Goal: Task Accomplishment & Management: Manage account settings

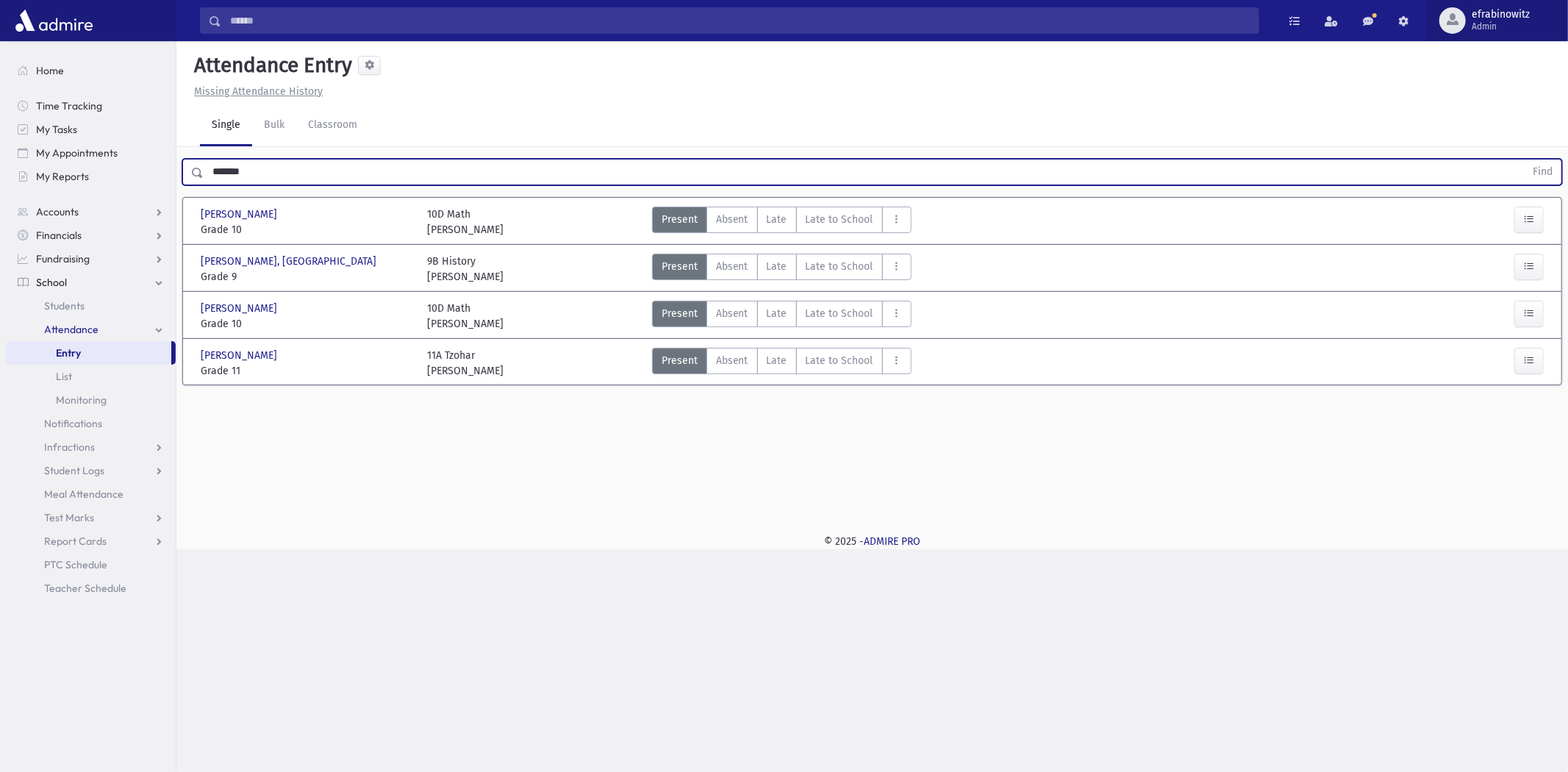
click at [1487, 23] on span "Admin" at bounding box center [1500, 26] width 58 height 12
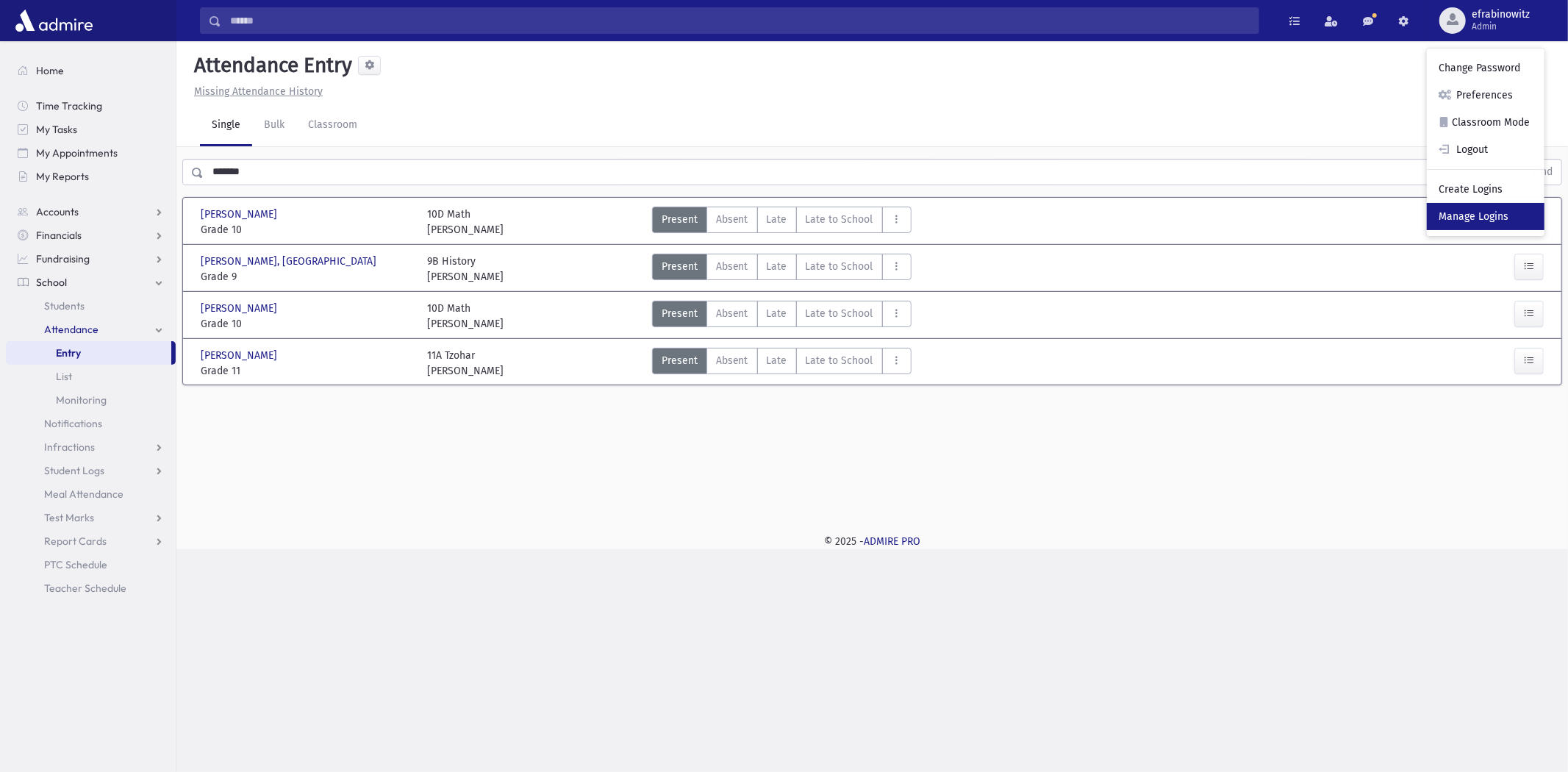
click at [1483, 217] on link "Manage Logins" at bounding box center [1485, 217] width 118 height 27
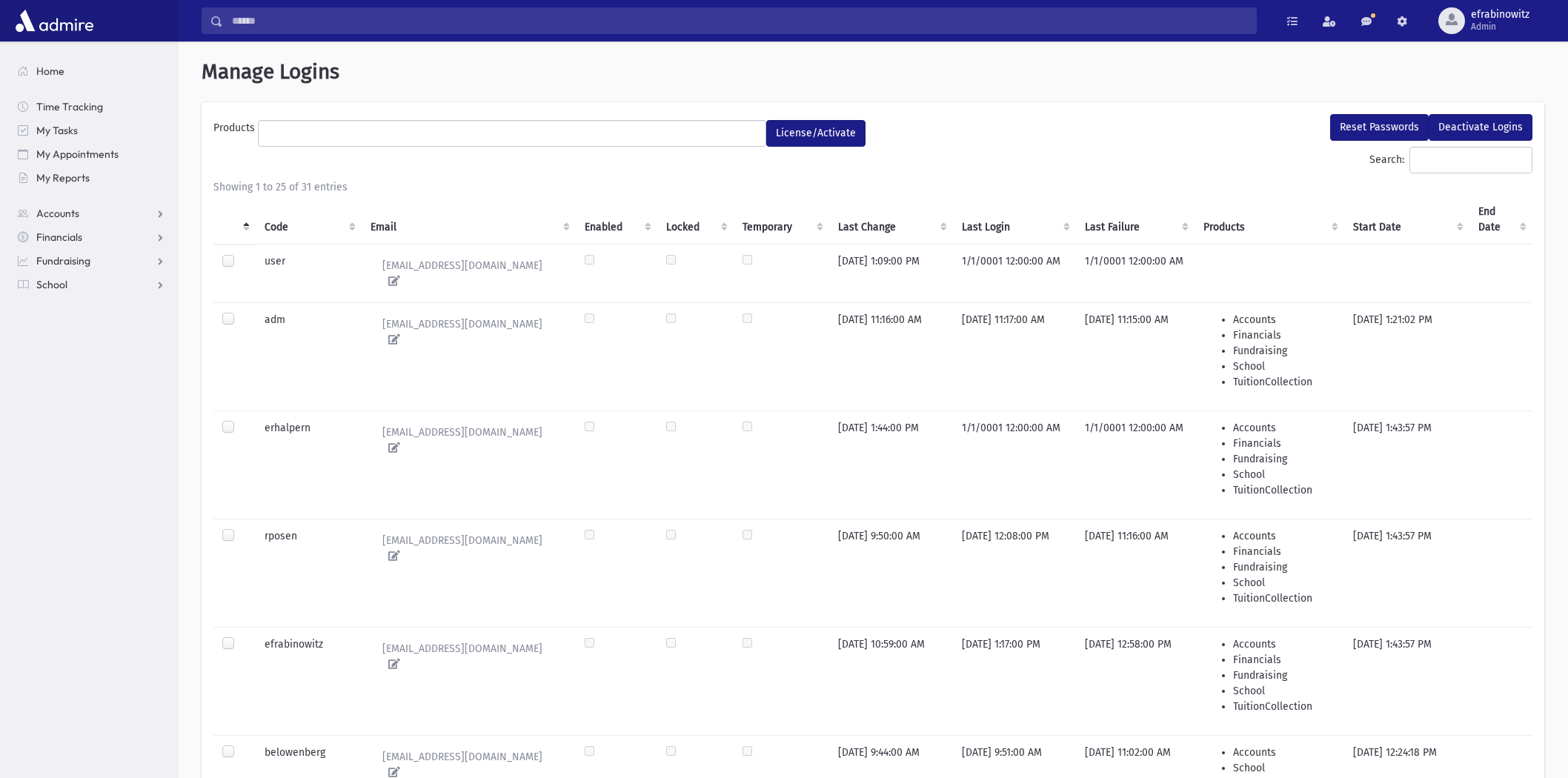
select select
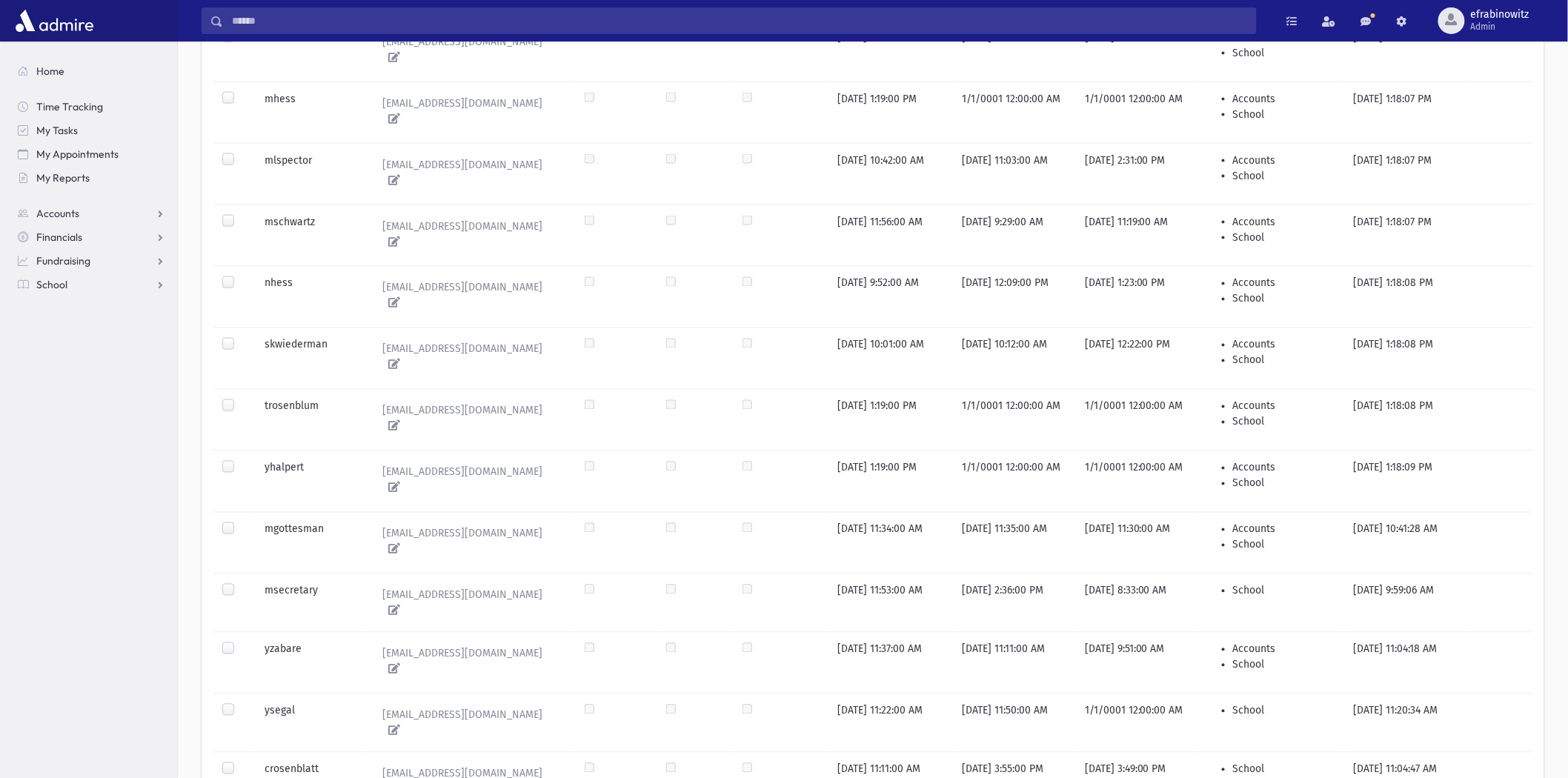
scroll to position [1152, 0]
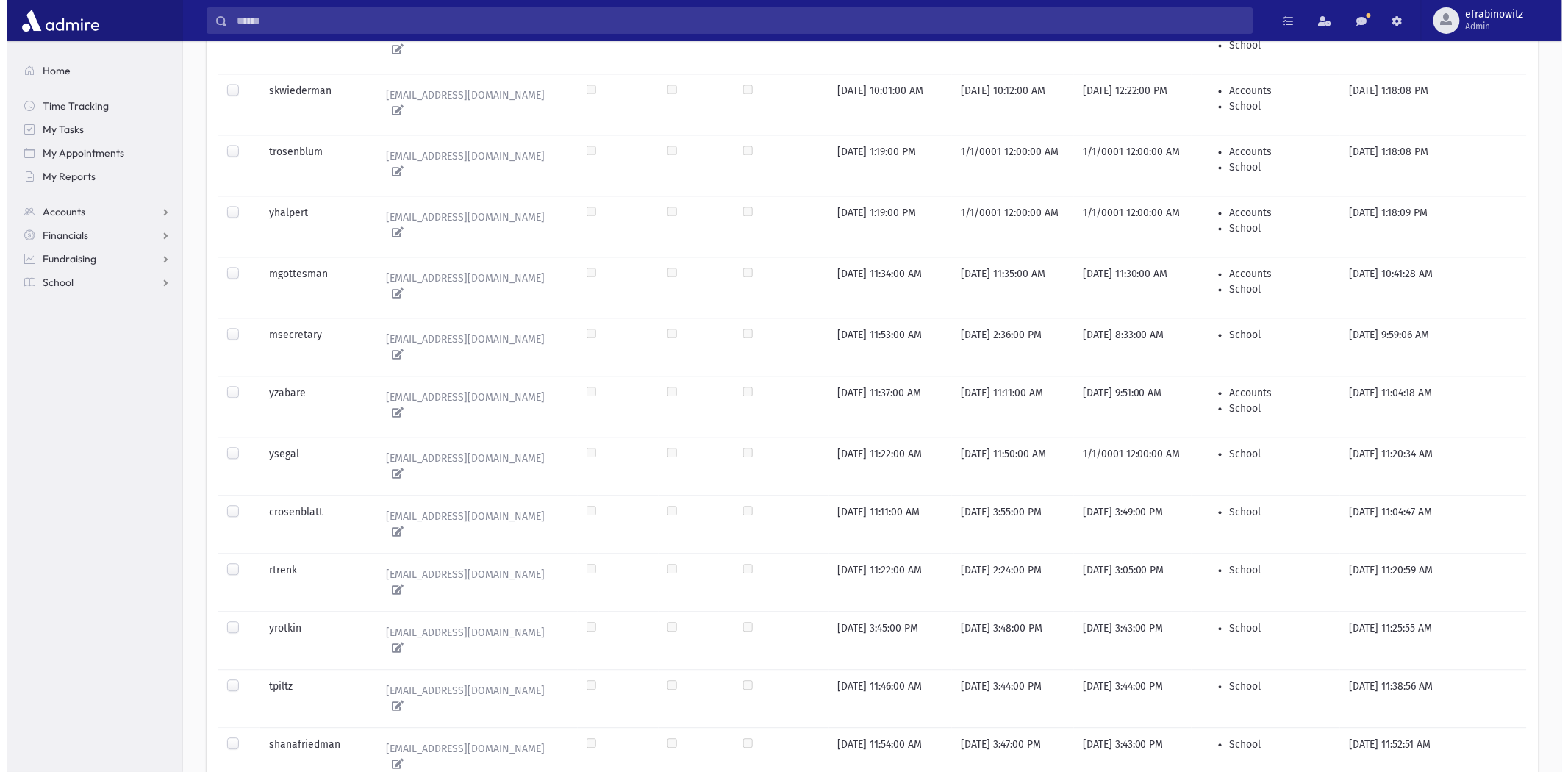
scroll to position [0, 0]
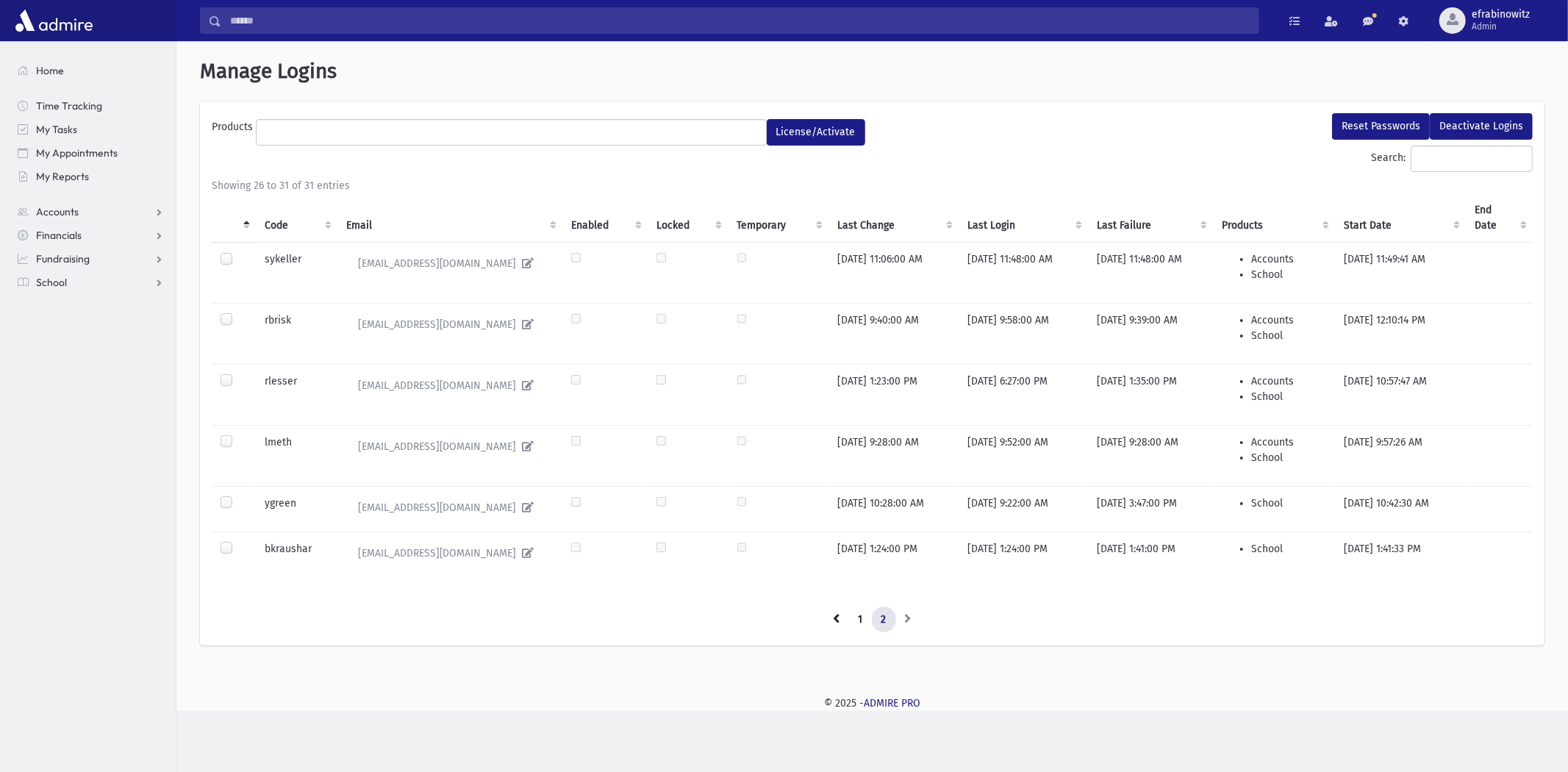
click at [216, 548] on td at bounding box center [234, 549] width 44 height 36
click at [238, 541] on label at bounding box center [238, 541] width 0 height 0
click at [1363, 119] on button "Reset Passwords" at bounding box center [1380, 126] width 98 height 26
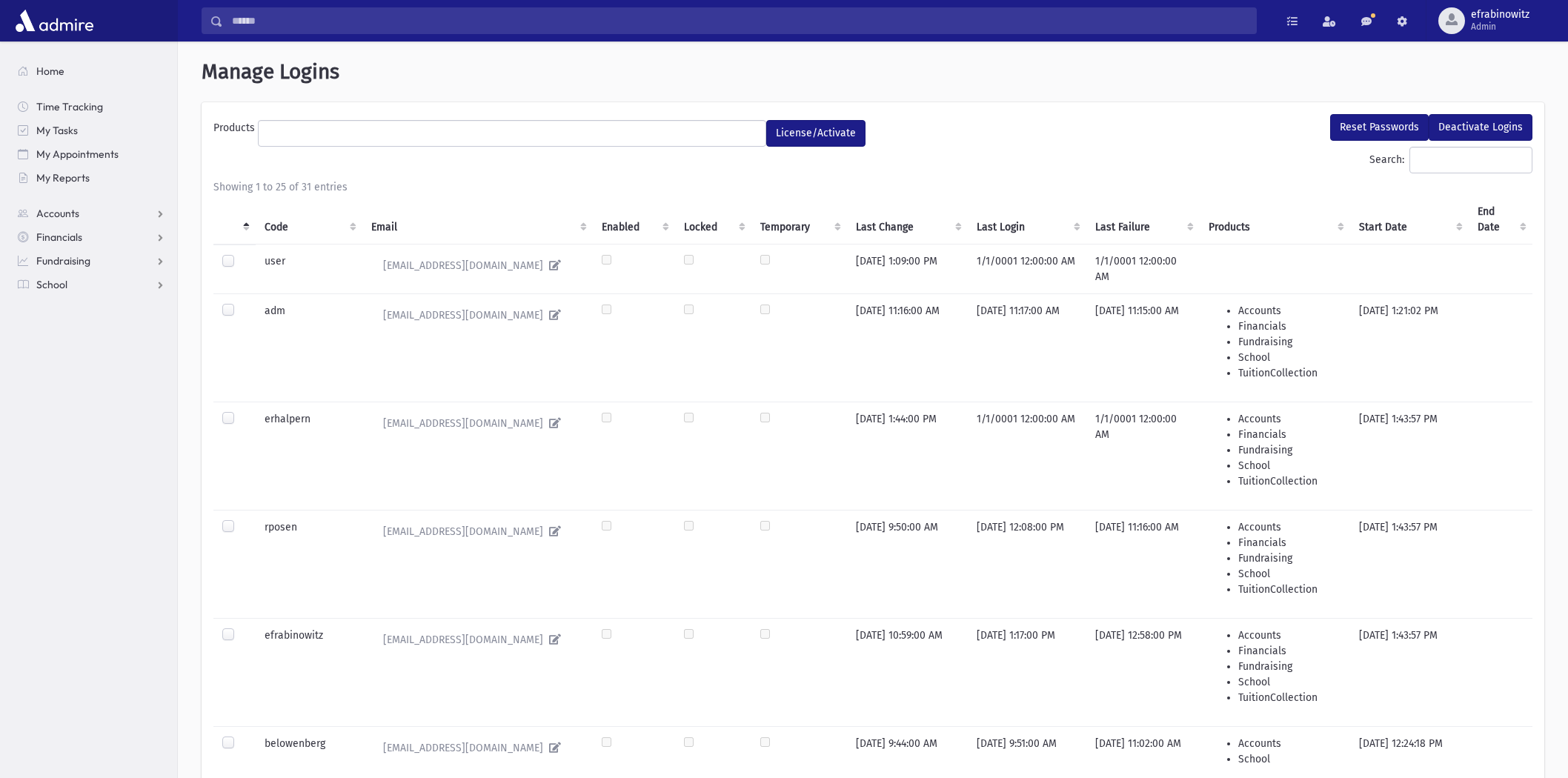
select select
